Goal: Obtain resource: Download file/media

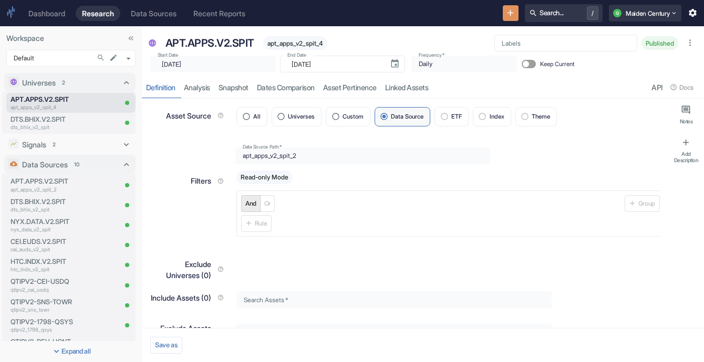
type textarea "x"
click at [74, 128] on p "dts_bhix_v2_spit" at bounding box center [50, 127] width 78 height 8
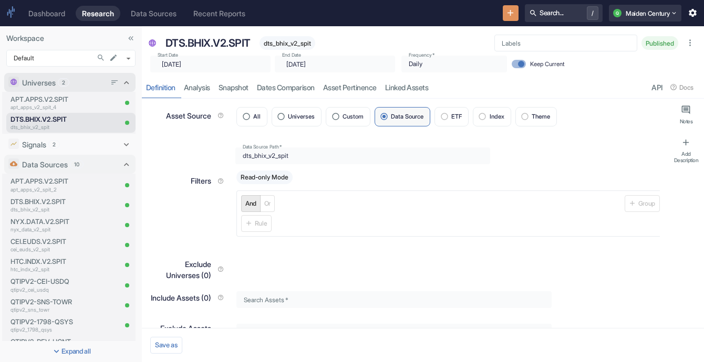
click at [78, 88] on div "Universes 2" at bounding box center [64, 83] width 113 height 14
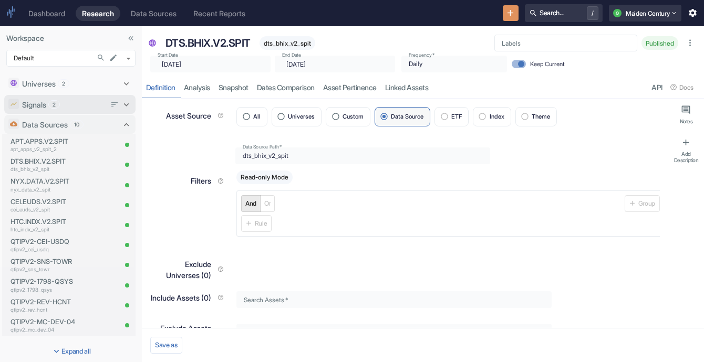
click at [82, 105] on div "Signals 2" at bounding box center [64, 104] width 84 height 11
click at [123, 163] on div "Data Sources 10" at bounding box center [69, 164] width 131 height 19
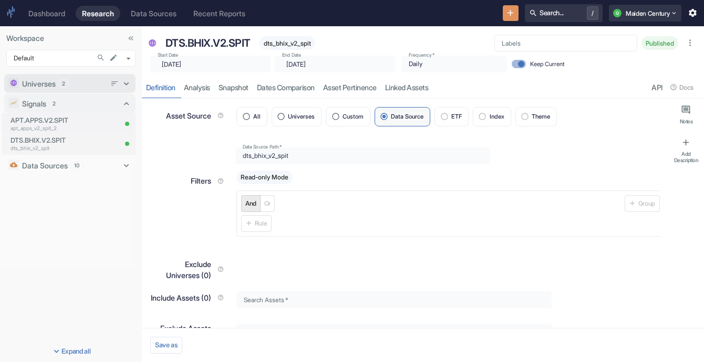
click at [94, 92] on div "Universes 2" at bounding box center [69, 83] width 131 height 19
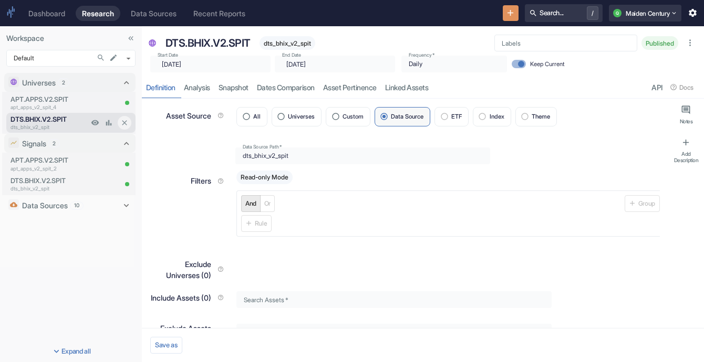
click at [73, 125] on p "dts_bhix_v2_spit" at bounding box center [50, 127] width 78 height 8
type textarea "x"
click at [66, 107] on p "apt_apps_v2_spit_4" at bounding box center [50, 107] width 78 height 8
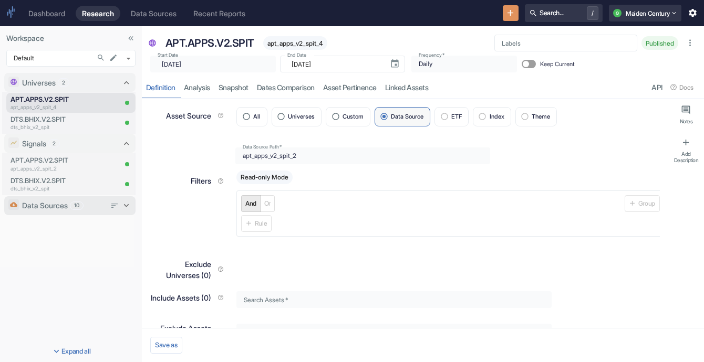
click at [67, 212] on div "Data Sources 10" at bounding box center [64, 206] width 113 height 14
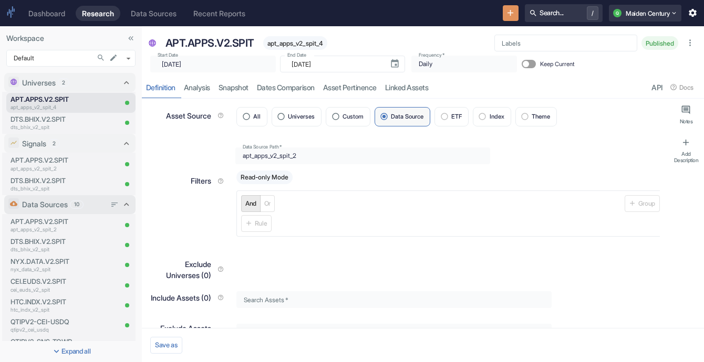
type textarea "x"
click at [56, 227] on p "apt_apps_v2_spit_2" at bounding box center [63, 230] width 105 height 8
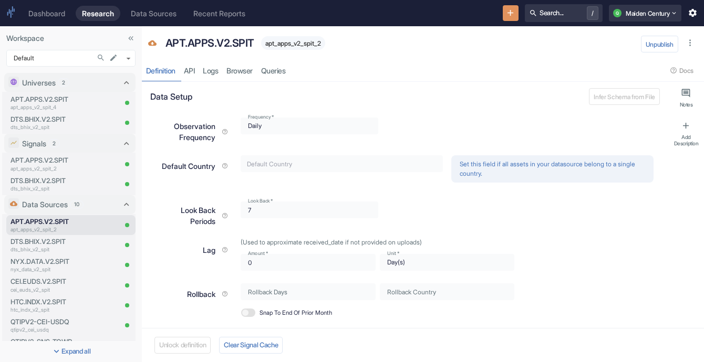
type textarea "x"
click at [284, 72] on link "Queries" at bounding box center [273, 71] width 33 height 22
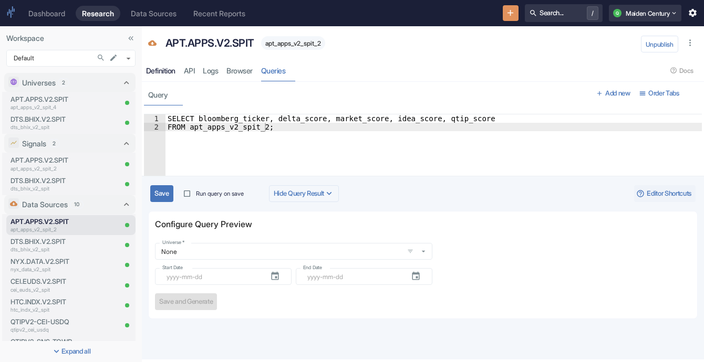
click at [164, 72] on div "Definition" at bounding box center [160, 70] width 29 height 9
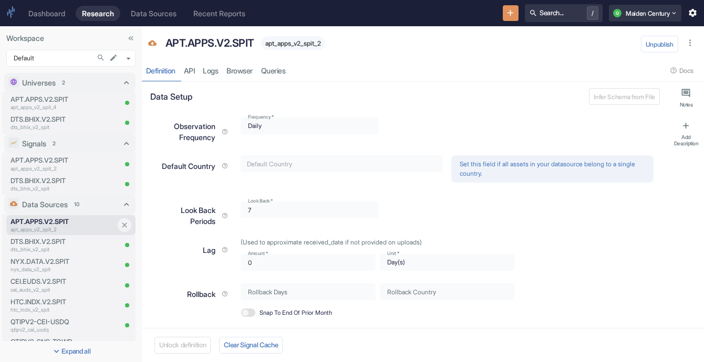
click at [54, 227] on p "apt_apps_v2_spit_2" at bounding box center [63, 230] width 105 height 8
click at [59, 206] on p "Data Sources" at bounding box center [45, 204] width 46 height 11
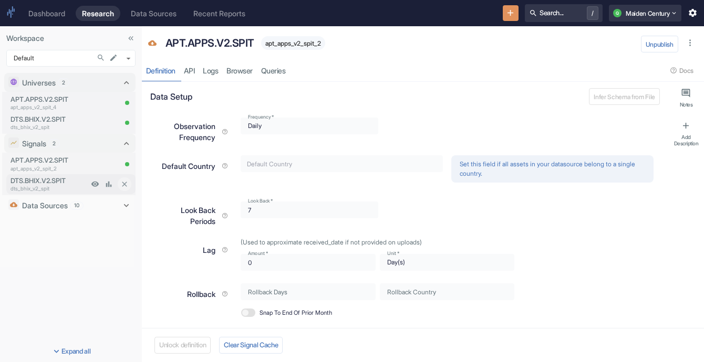
type textarea "x"
click at [66, 154] on div "APT.APPS.V2.SPIT apt_apps_v2_spit_2" at bounding box center [47, 164] width 82 height 20
click at [66, 164] on p "APT.APPS.V2.SPIT" at bounding box center [50, 160] width 78 height 10
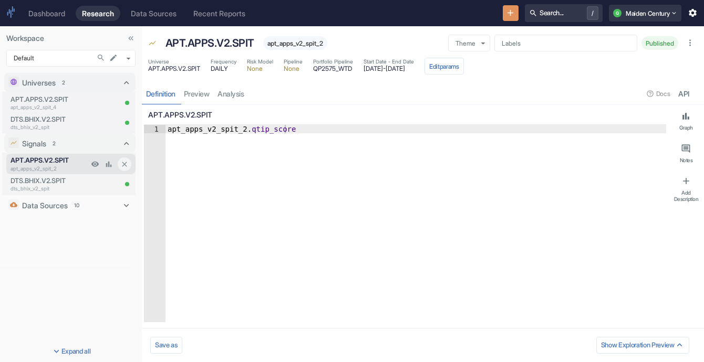
type textarea "x"
click at [66, 174] on div "DTS.BHIX.V2.SPIT dts_bhix_v2_spit" at bounding box center [47, 184] width 82 height 20
click at [64, 185] on p "dts_bhix_v2_spit" at bounding box center [50, 189] width 78 height 8
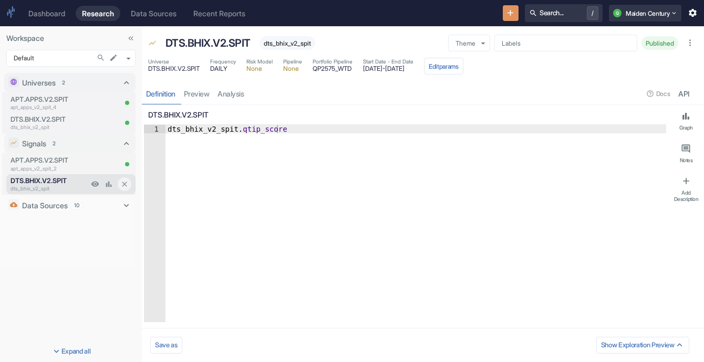
type textarea "x"
click at [381, 62] on span "Start Date - End Date" at bounding box center [388, 62] width 50 height 8
click at [69, 98] on p "APT.APPS.V2.SPIT" at bounding box center [50, 100] width 78 height 10
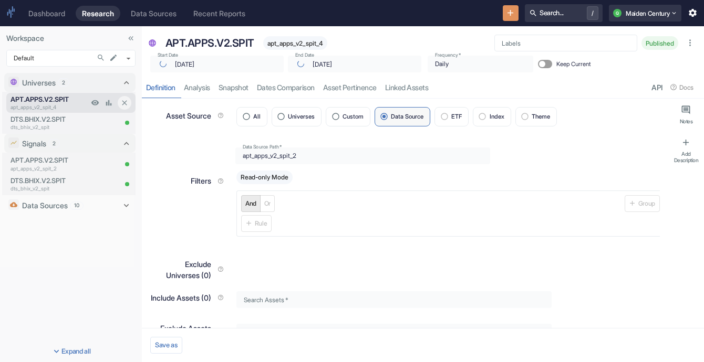
type textarea "x"
click at [515, 62] on input "Keep Current" at bounding box center [525, 64] width 25 height 8
checkbox input "false"
type textarea "x"
checkbox input "true"
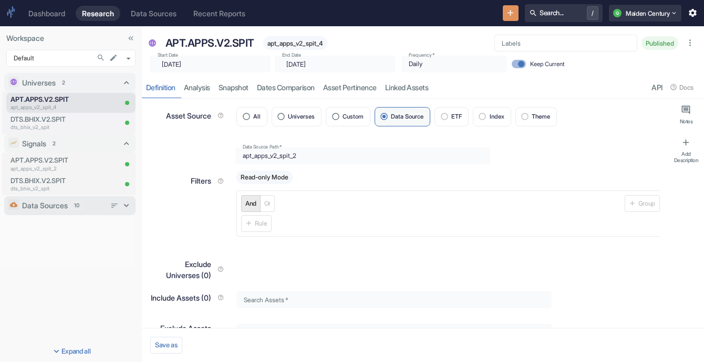
click at [45, 211] on p "Data Sources" at bounding box center [45, 205] width 46 height 11
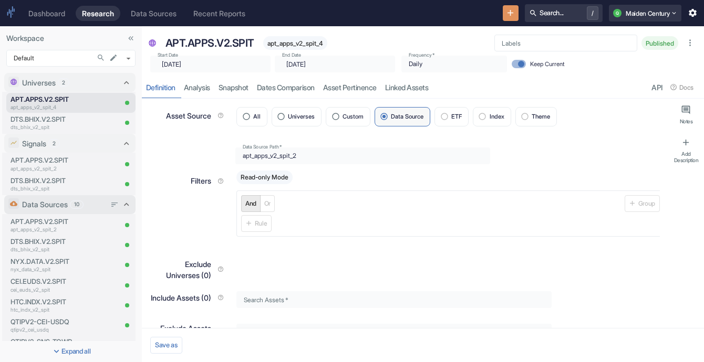
type textarea "x"
click at [49, 224] on p "APT.APPS.V2.SPIT" at bounding box center [63, 222] width 105 height 10
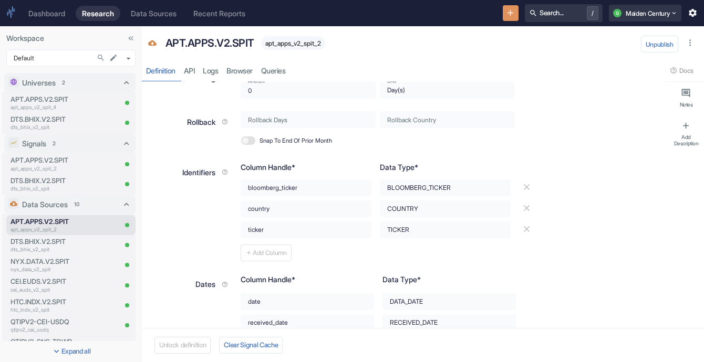
type textarea "x"
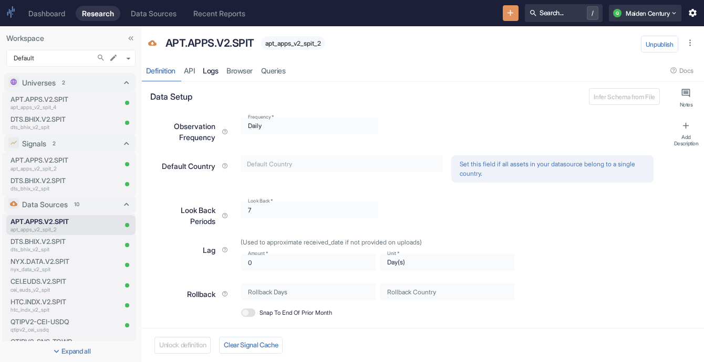
click at [221, 74] on link "Logs" at bounding box center [211, 71] width 24 height 22
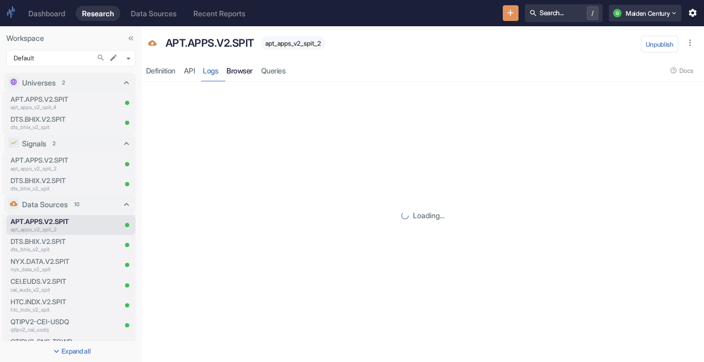
click at [257, 75] on link "Browser" at bounding box center [240, 71] width 35 height 22
click at [284, 73] on link "Queries" at bounding box center [273, 71] width 33 height 22
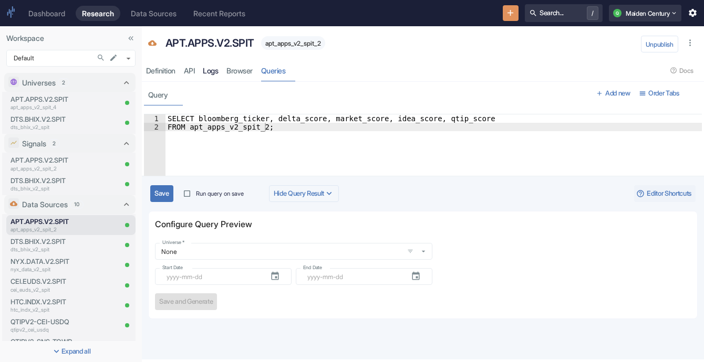
click at [214, 77] on link "Logs" at bounding box center [211, 71] width 24 height 22
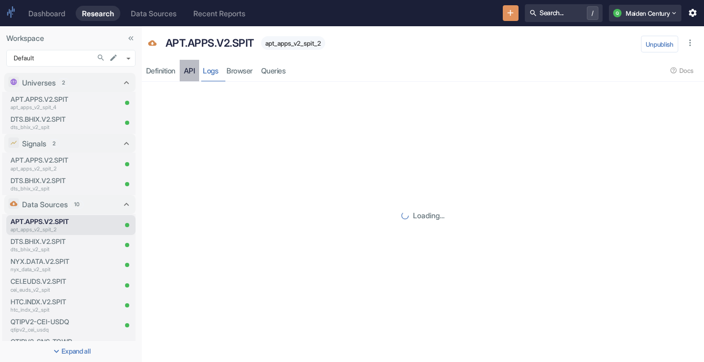
click at [190, 74] on link "API" at bounding box center [189, 71] width 19 height 22
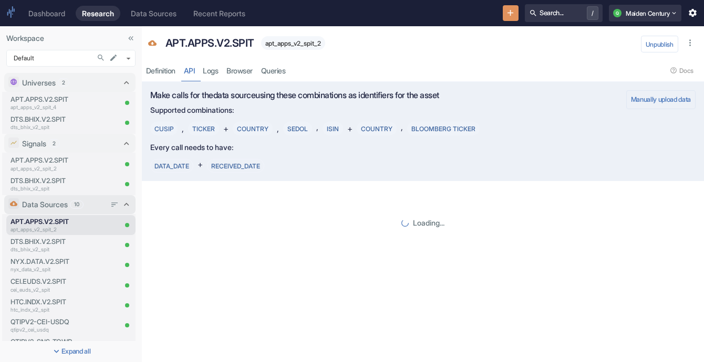
click at [50, 205] on p "Data Sources" at bounding box center [45, 204] width 46 height 11
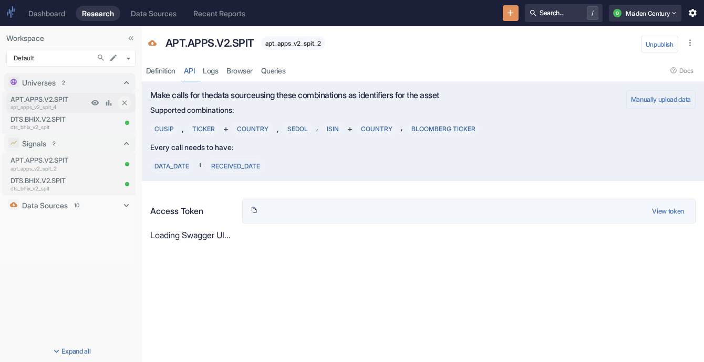
click at [54, 100] on p "APT.APPS.V2.SPIT" at bounding box center [50, 100] width 78 height 10
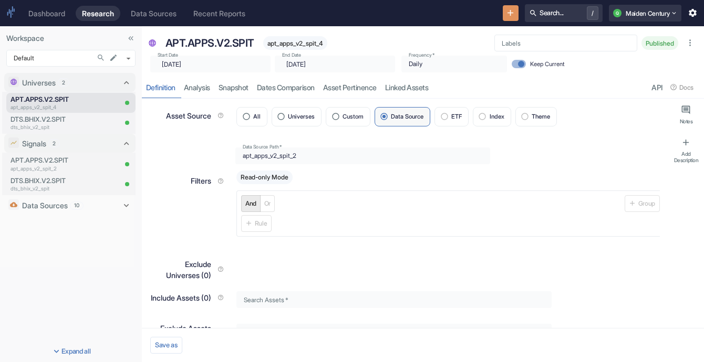
type textarea "x"
click at [78, 121] on p "DTS.BHIX.V2.SPIT" at bounding box center [50, 119] width 78 height 10
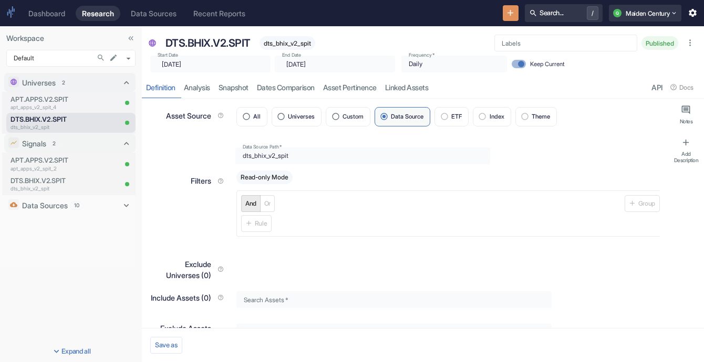
type textarea "x"
click at [200, 83] on link "analysis" at bounding box center [197, 88] width 35 height 22
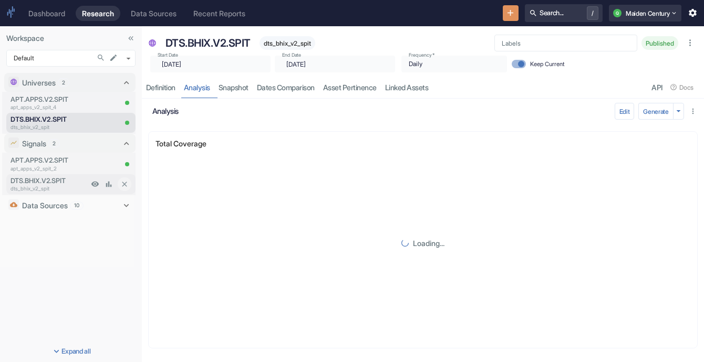
click at [49, 182] on p "DTS.BHIX.V2.SPIT" at bounding box center [50, 181] width 78 height 10
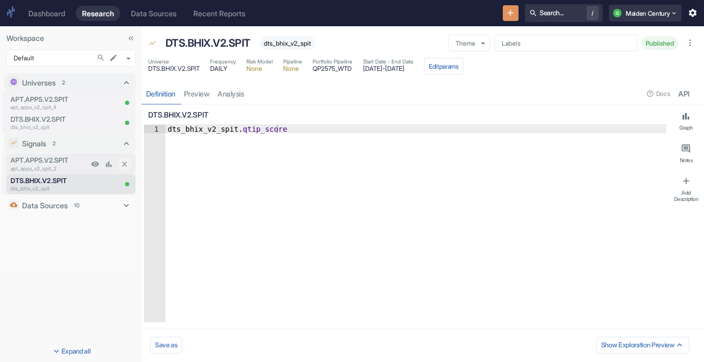
type textarea "x"
click at [237, 93] on link "analysis" at bounding box center [231, 94] width 35 height 22
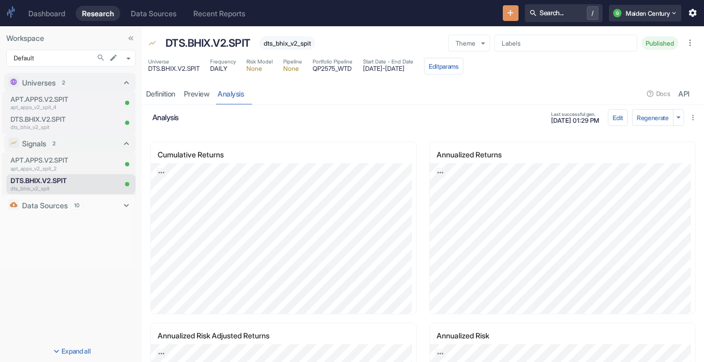
click at [392, 72] on div "Start Date - End Date [DATE] - [DATE]" at bounding box center [388, 66] width 50 height 17
click at [384, 71] on span "[DATE] - [DATE]" at bounding box center [388, 69] width 50 height 6
click at [378, 68] on span "[DATE] - [DATE]" at bounding box center [388, 69] width 50 height 6
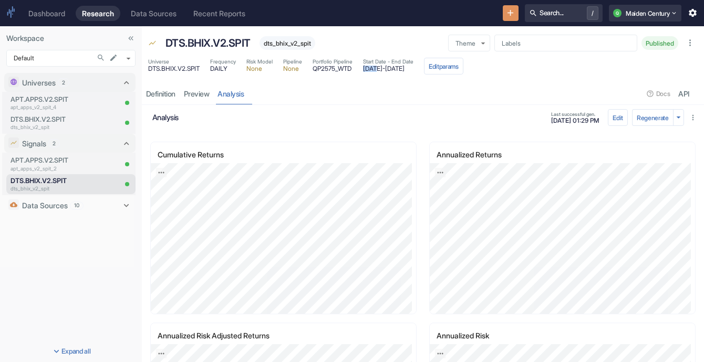
click at [378, 68] on span "[DATE] - [DATE]" at bounding box center [388, 69] width 50 height 6
copy span "[DATE]"
click at [673, 117] on icon "button" at bounding box center [678, 117] width 10 height 10
click at [625, 105] on div at bounding box center [352, 181] width 704 height 362
click at [608, 115] on button "Edit" at bounding box center [618, 117] width 20 height 17
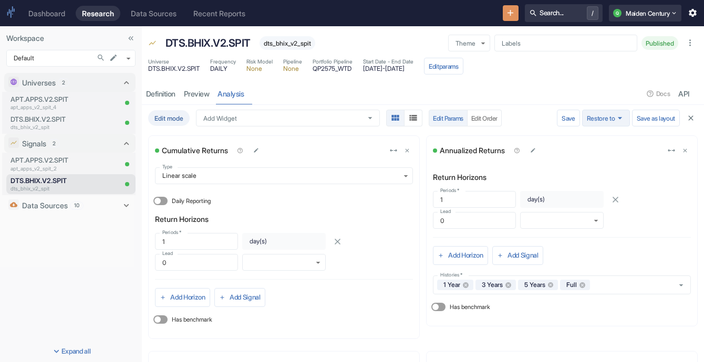
click at [606, 111] on button "Restore to" at bounding box center [606, 118] width 48 height 17
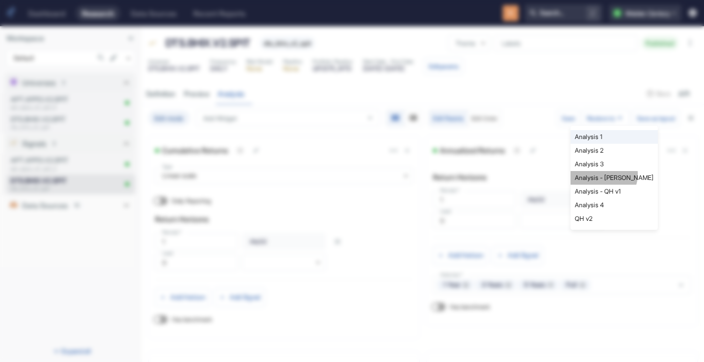
click at [600, 174] on li "Analysis - [PERSON_NAME]" at bounding box center [613, 178] width 87 height 14
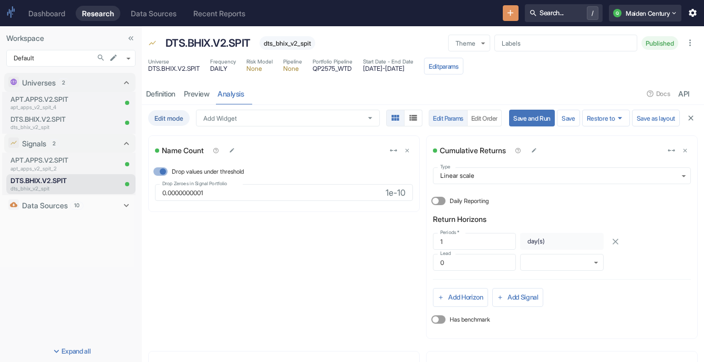
click at [530, 116] on button "Save and Run" at bounding box center [532, 118] width 46 height 17
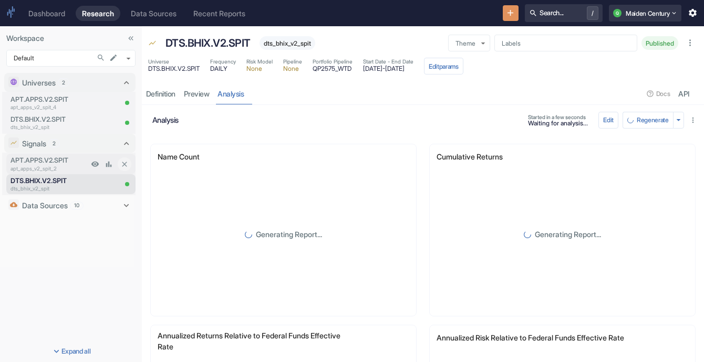
click at [42, 160] on p "APT.APPS.V2.SPIT" at bounding box center [50, 160] width 78 height 10
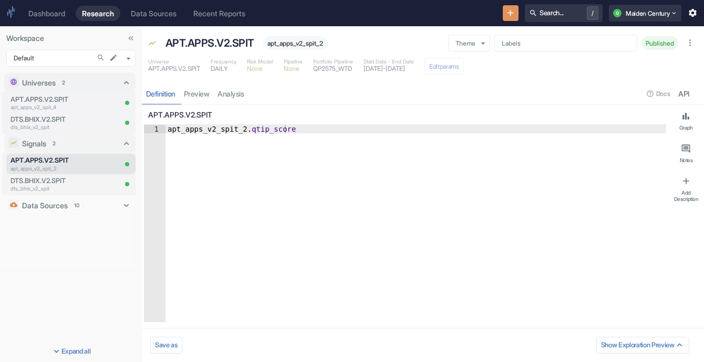
type textarea "x"
click at [235, 91] on link "analysis" at bounding box center [231, 94] width 35 height 22
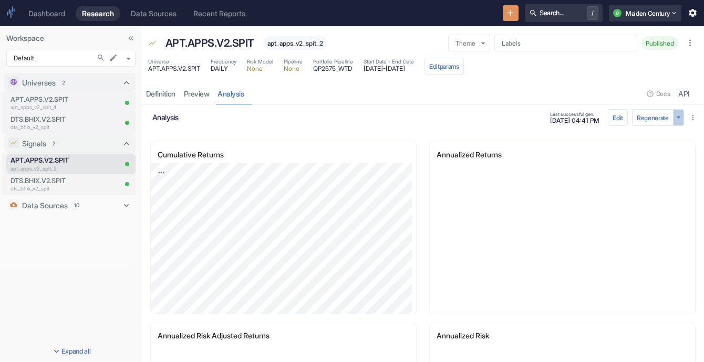
click at [673, 118] on icon "button" at bounding box center [678, 117] width 10 height 10
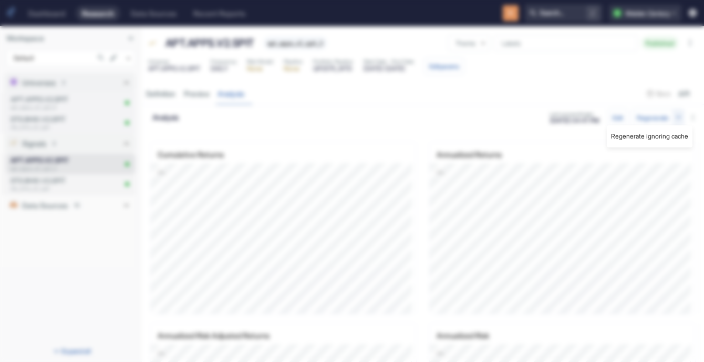
click at [670, 118] on div at bounding box center [352, 181] width 704 height 362
click at [608, 118] on button "Edit" at bounding box center [618, 117] width 20 height 17
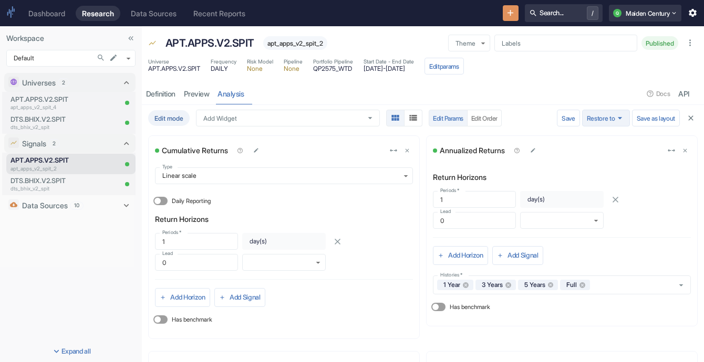
click at [587, 114] on button "Restore to" at bounding box center [606, 118] width 48 height 17
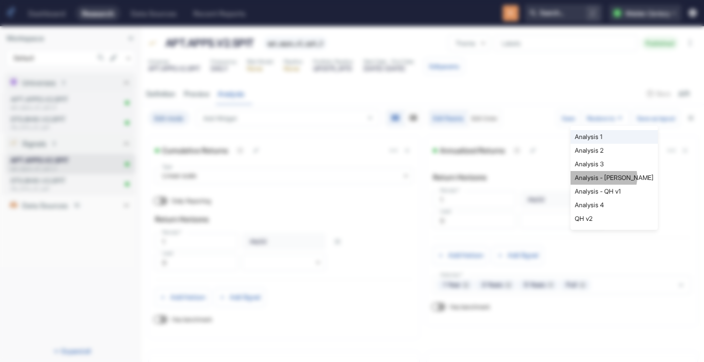
click at [603, 178] on li "Analysis - [PERSON_NAME]" at bounding box center [613, 178] width 87 height 14
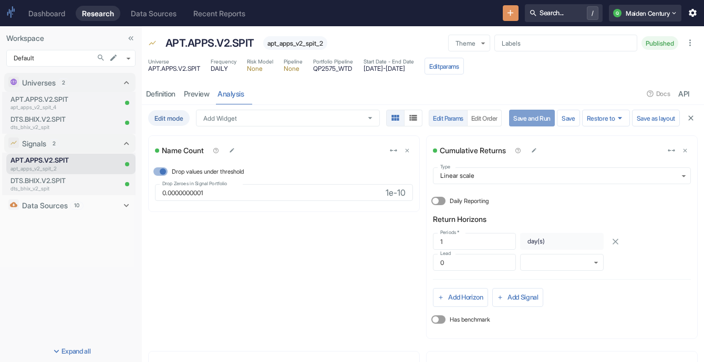
click at [512, 116] on button "Save and Run" at bounding box center [532, 118] width 46 height 17
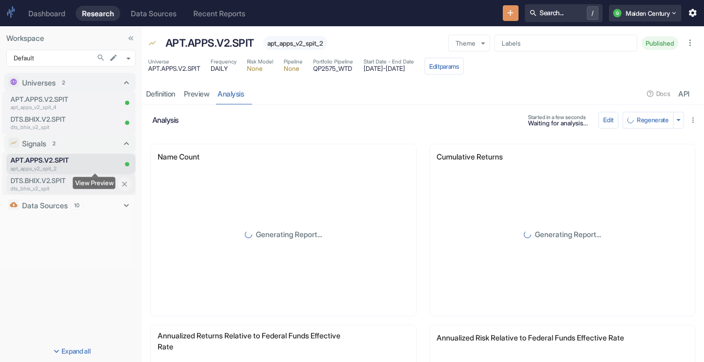
click at [75, 181] on div "View Preview" at bounding box center [94, 183] width 43 height 25
click at [51, 187] on p "dts_bhix_v2_spit" at bounding box center [50, 189] width 78 height 8
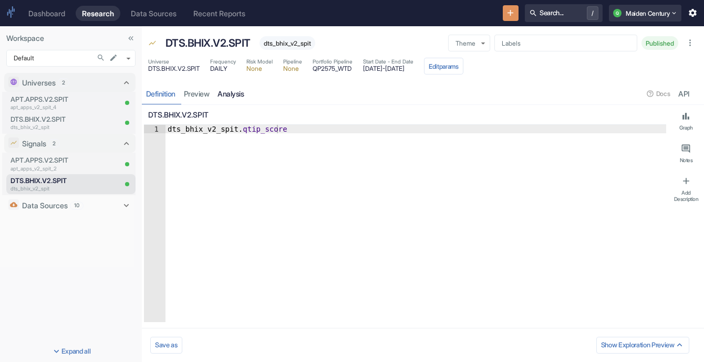
type textarea "x"
click at [237, 98] on link "analysis" at bounding box center [231, 94] width 35 height 22
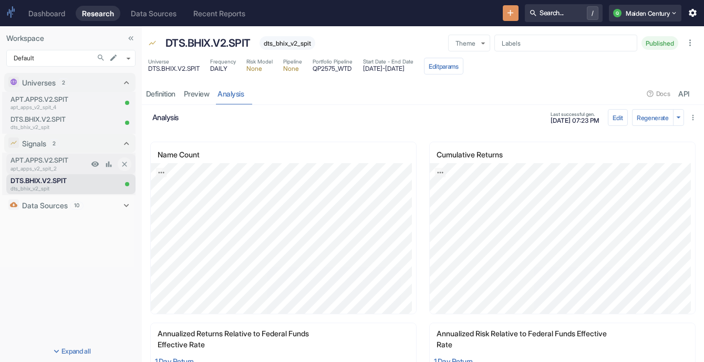
click at [27, 158] on p "APT.APPS.V2.SPIT" at bounding box center [50, 160] width 78 height 10
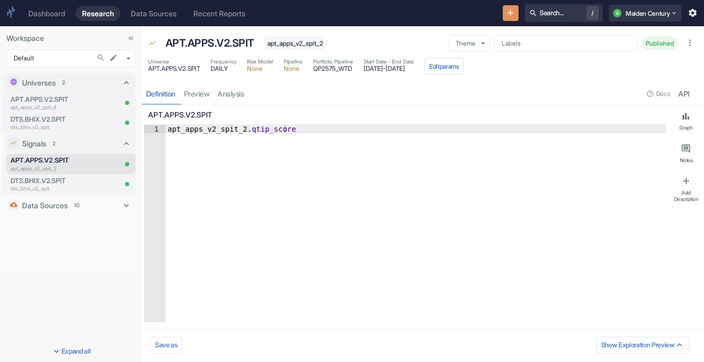
type textarea "x"
click at [231, 100] on link "analysis" at bounding box center [231, 94] width 35 height 22
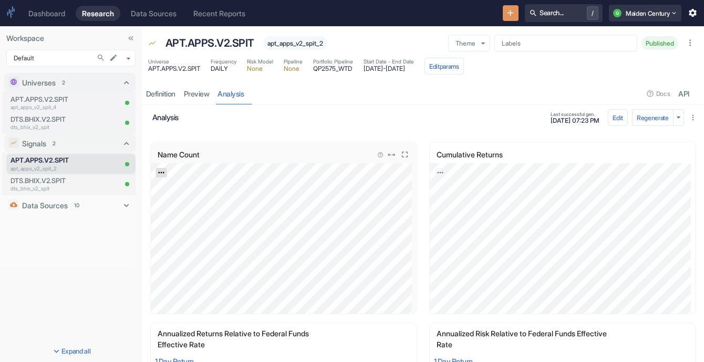
click at [162, 169] on icon "Export; Press ENTER to open" at bounding box center [161, 172] width 7 height 7
click at [193, 199] on link "CSV" at bounding box center [186, 200] width 29 height 11
click at [436, 171] on icon "Export; Press ENTER to open" at bounding box center [439, 172] width 7 height 7
click at [457, 196] on link "CSV" at bounding box center [465, 200] width 29 height 11
click at [181, 40] on p "APT.APPS.V2.SPIT" at bounding box center [209, 43] width 89 height 16
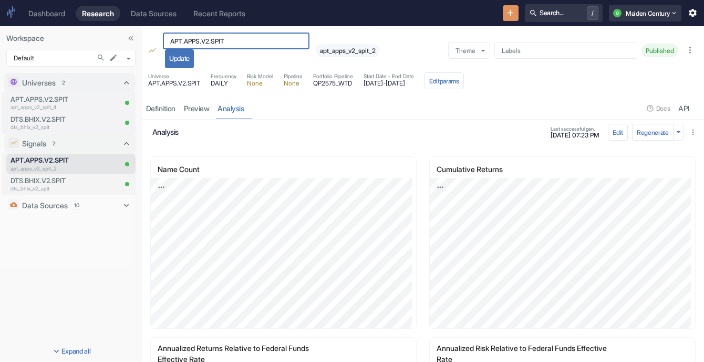
click at [181, 40] on input "APT.APPS.V2.SPIT" at bounding box center [236, 41] width 147 height 17
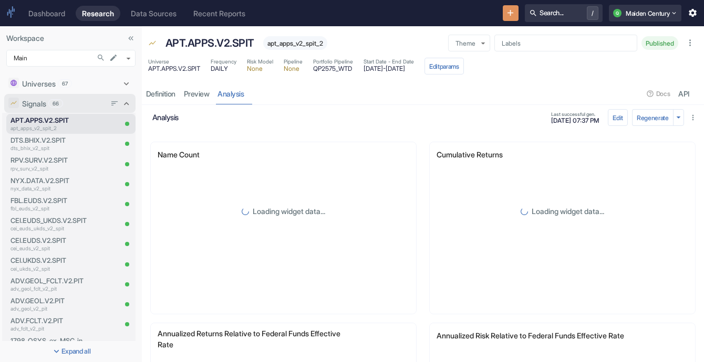
click at [60, 103] on span "66" at bounding box center [56, 104] width 14 height 8
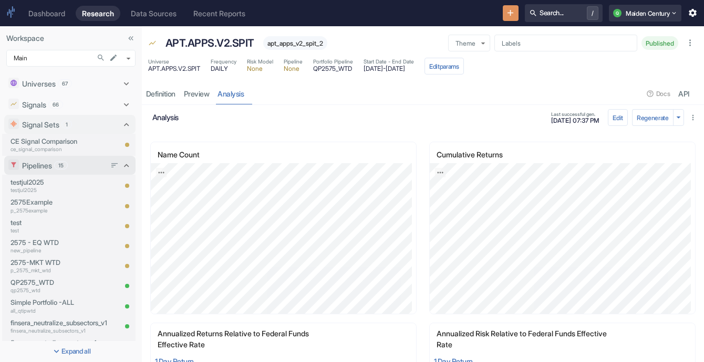
click at [77, 159] on div "Pipelines 15" at bounding box center [64, 166] width 113 height 14
click at [69, 163] on div "Pipelines 15" at bounding box center [64, 166] width 84 height 11
click at [67, 162] on span "15" at bounding box center [61, 166] width 13 height 8
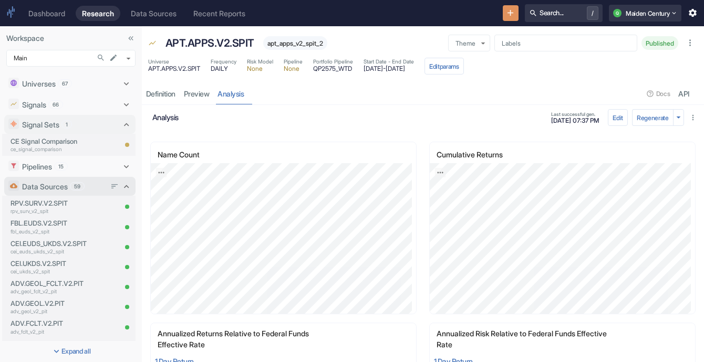
click at [72, 189] on span "59" at bounding box center [77, 187] width 14 height 8
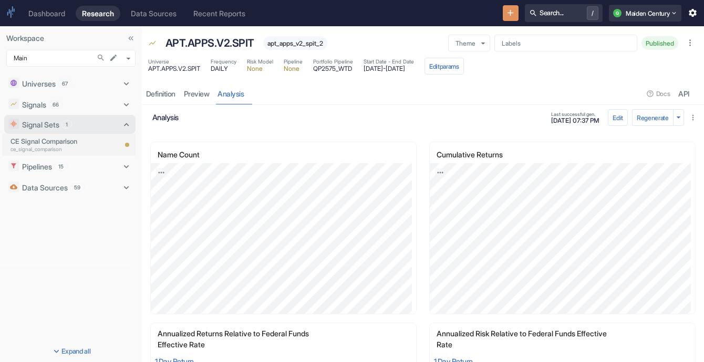
click at [91, 122] on div "Signal Sets 1" at bounding box center [70, 124] width 97 height 11
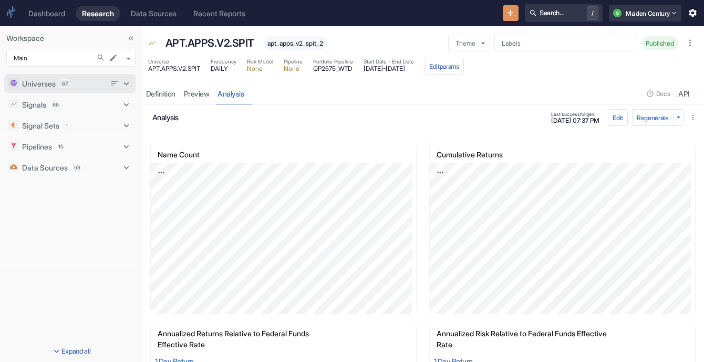
click at [75, 86] on div "Universes 67" at bounding box center [64, 83] width 84 height 11
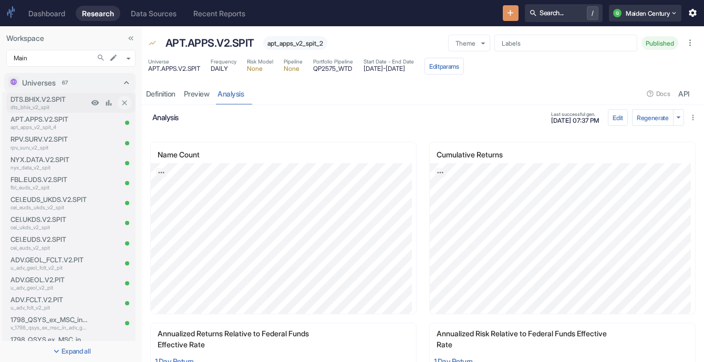
click at [70, 98] on p "DTS.BHIX.V2.SPIT" at bounding box center [50, 100] width 78 height 10
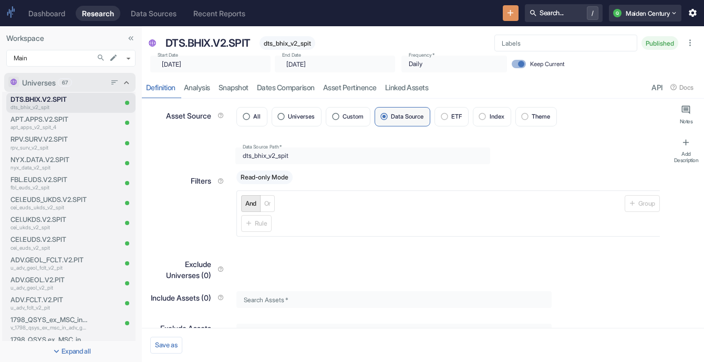
click at [80, 89] on div "Universes 67" at bounding box center [69, 82] width 131 height 19
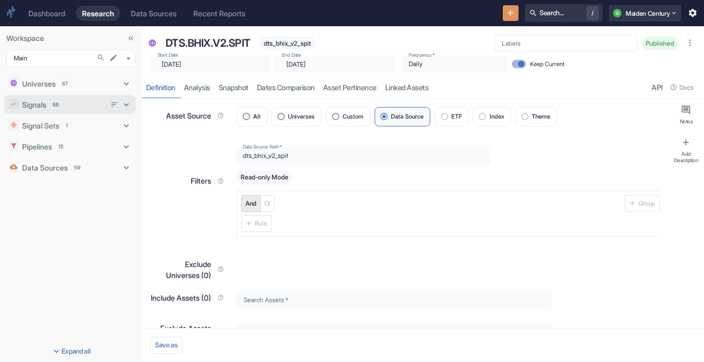
click at [127, 106] on icon at bounding box center [126, 105] width 10 height 10
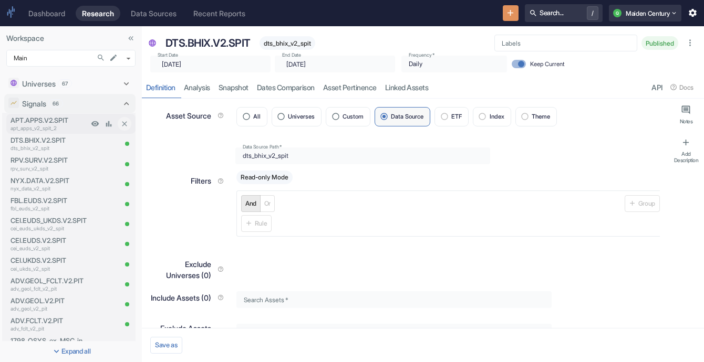
type textarea "x"
click at [54, 136] on p "DTS.BHIX.V2.SPIT" at bounding box center [50, 140] width 78 height 10
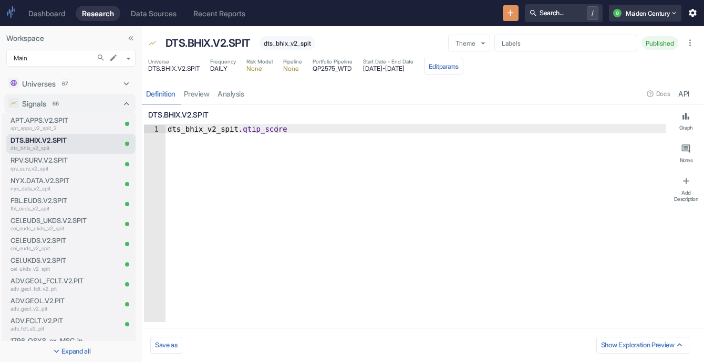
type textarea "x"
click at [239, 95] on link "analysis" at bounding box center [231, 94] width 35 height 22
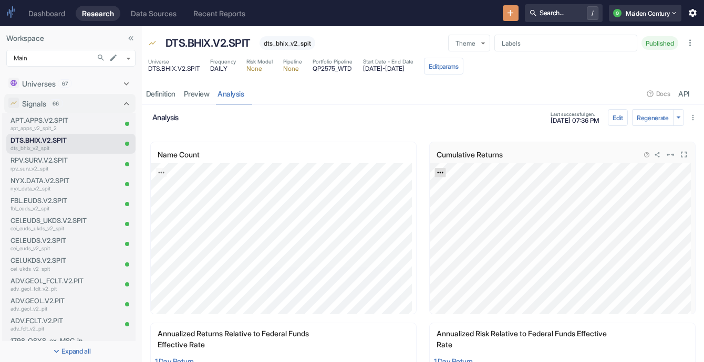
click at [436, 170] on icon "Export; Press ENTER to open" at bounding box center [439, 172] width 7 height 7
click at [463, 200] on link "CSV" at bounding box center [465, 200] width 29 height 11
click at [159, 172] on icon "Export; Press ENTER to open" at bounding box center [161, 173] width 6 height 2
click at [186, 205] on link "CSV" at bounding box center [186, 200] width 29 height 11
click at [440, 173] on link "Export; Press ENTER to open" at bounding box center [440, 172] width 11 height 9
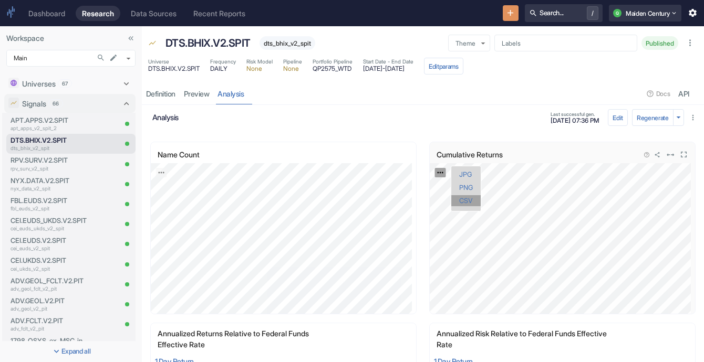
click at [461, 203] on link "CSV" at bounding box center [465, 200] width 29 height 11
click at [44, 125] on p "apt_apps_v2_spit_2" at bounding box center [50, 128] width 78 height 8
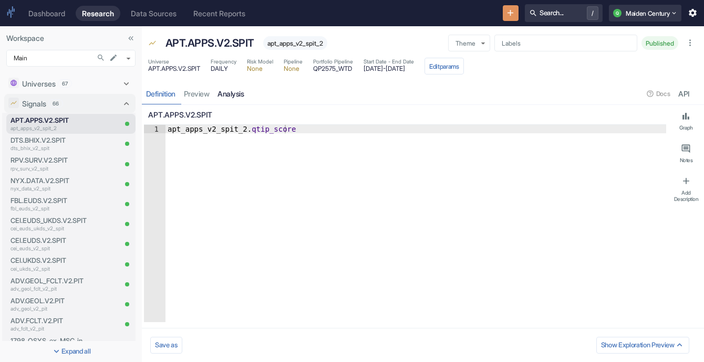
type textarea "x"
click at [234, 99] on link "analysis" at bounding box center [231, 94] width 35 height 22
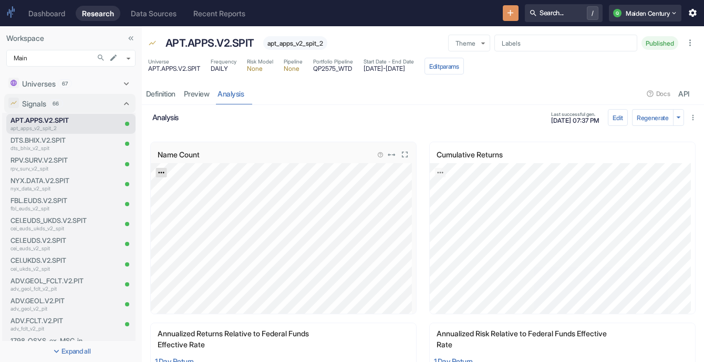
click at [163, 169] on icon "Export; Press ENTER to open" at bounding box center [161, 172] width 7 height 7
click at [192, 200] on link "CSV" at bounding box center [186, 200] width 29 height 11
click at [436, 171] on icon "Export; Press ENTER to open" at bounding box center [439, 172] width 7 height 7
click at [460, 202] on link "CSV" at bounding box center [465, 200] width 29 height 11
